Goal: Information Seeking & Learning: Learn about a topic

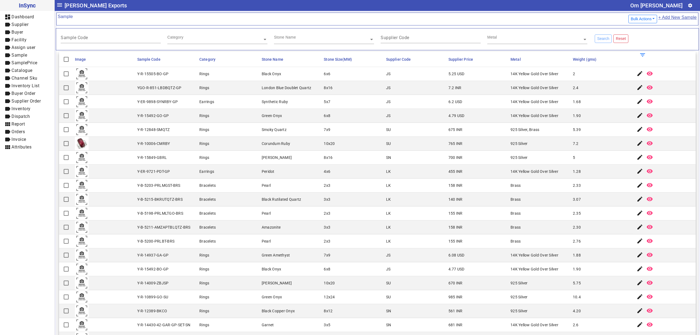
click at [287, 191] on mat-cell "Pearl" at bounding box center [291, 185] width 62 height 14
click at [80, 143] on img at bounding box center [82, 144] width 14 height 14
drag, startPoint x: 80, startPoint y: 143, endPoint x: 149, endPoint y: 115, distance: 74.4
click at [149, 115] on div "Y-R-15492-GO-GP" at bounding box center [153, 115] width 32 height 5
click at [332, 226] on mat-cell "3x3" at bounding box center [353, 227] width 62 height 14
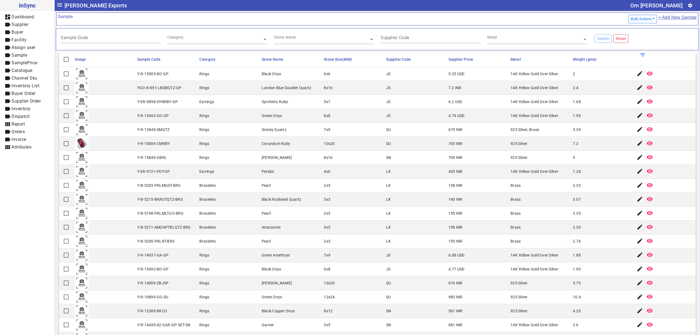
click at [247, 138] on mat-cell "Rings" at bounding box center [229, 144] width 62 height 14
click at [372, 168] on mat-cell "4x6" at bounding box center [353, 172] width 62 height 14
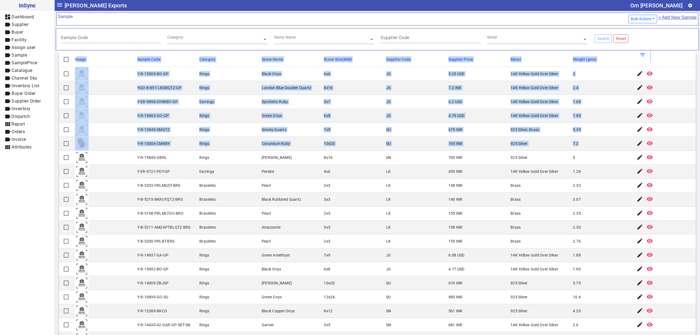
drag, startPoint x: 73, startPoint y: 57, endPoint x: 610, endPoint y: 140, distance: 543.4
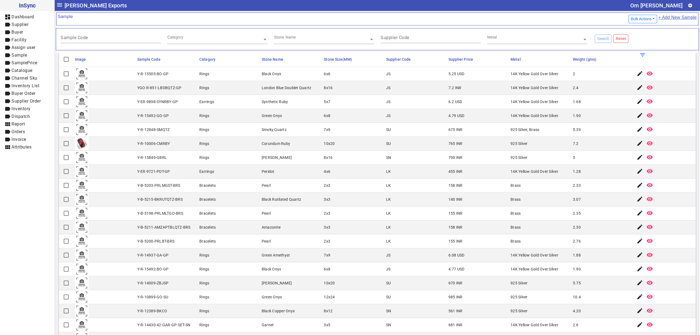
click at [322, 163] on mat-cell "8x16" at bounding box center [353, 158] width 62 height 14
drag, startPoint x: 129, startPoint y: 60, endPoint x: 588, endPoint y: 65, distance: 459.2
click at [588, 65] on mat-header-row "Image Sample Code Category Stone Name Stone Size(MM) Supplier Code Supplier Pri…" at bounding box center [377, 59] width 636 height 15
click at [350, 96] on mat-cell "5x7" at bounding box center [353, 102] width 62 height 14
